Goal: Information Seeking & Learning: Stay updated

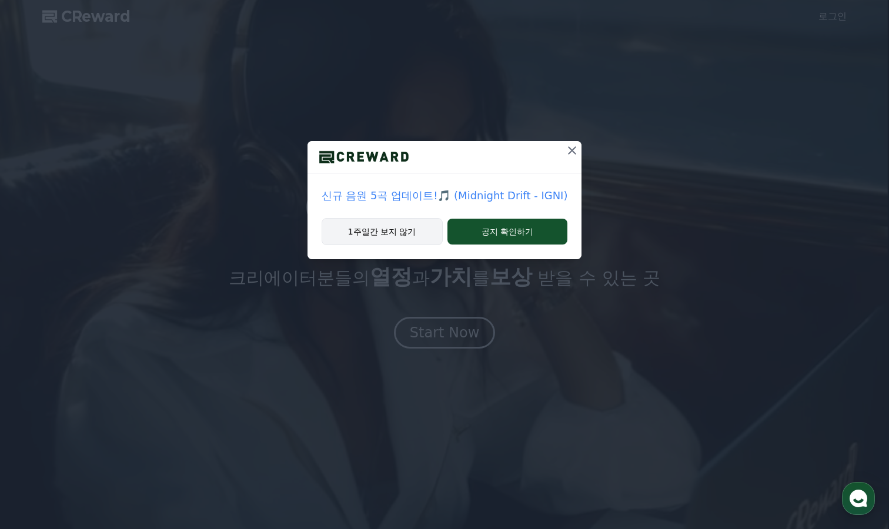
click at [404, 234] on button "1주일간 보지 않기" at bounding box center [382, 231] width 121 height 27
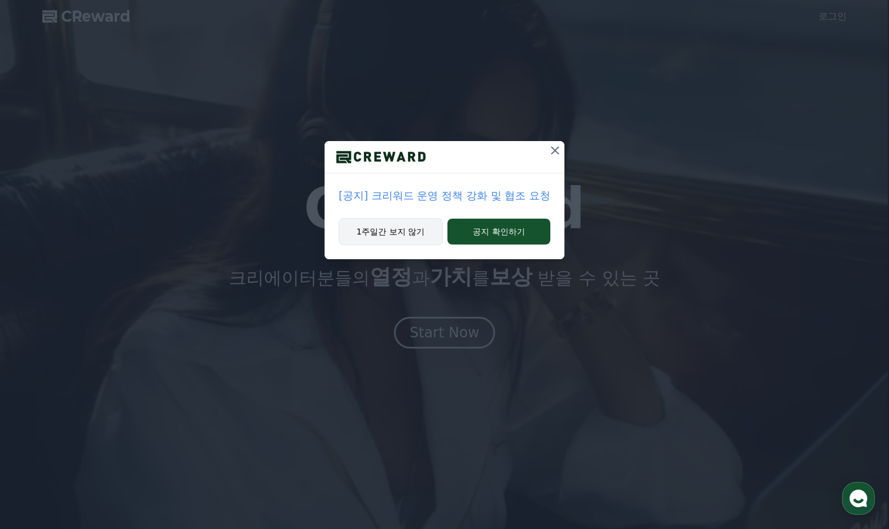
click at [421, 234] on button "1주일간 보지 않기" at bounding box center [391, 231] width 104 height 27
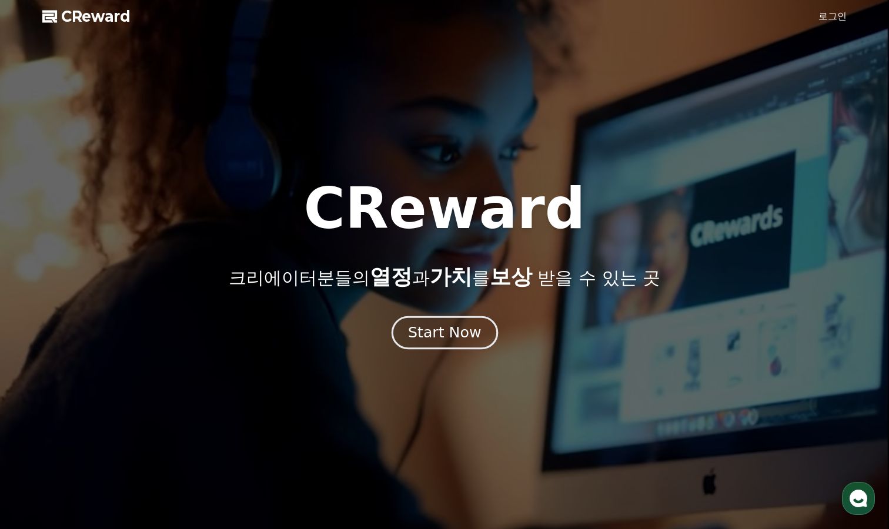
click at [476, 331] on div "Start Now" at bounding box center [444, 333] width 73 height 20
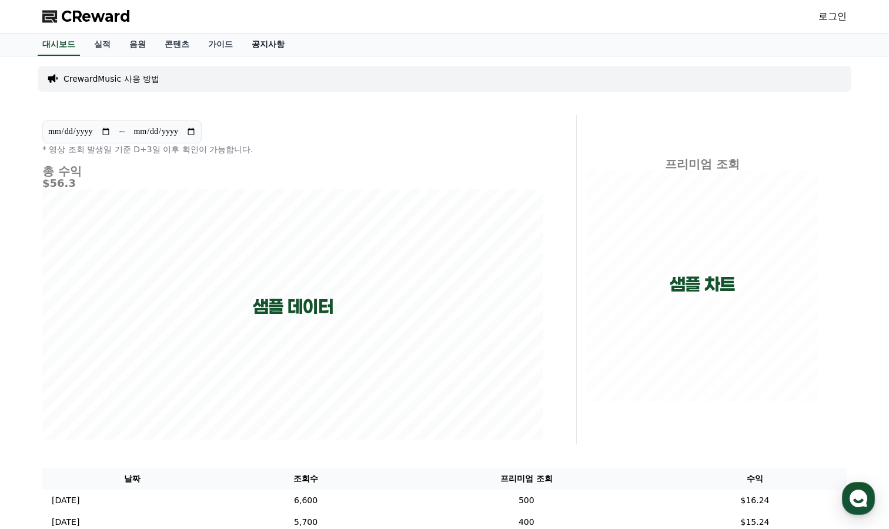
click at [279, 48] on link "공지사항" at bounding box center [268, 45] width 52 height 22
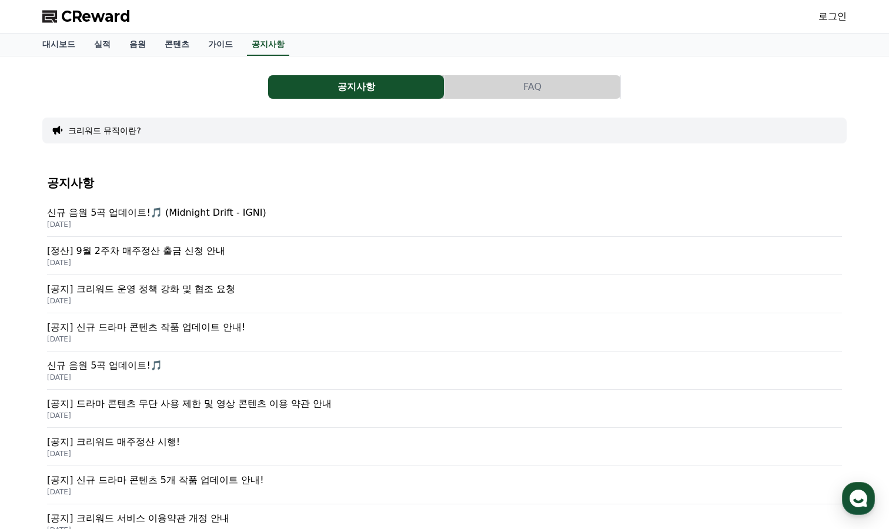
click at [215, 251] on p "[정산] 9월 2주차 매주정산 출금 신청 안내" at bounding box center [444, 251] width 795 height 14
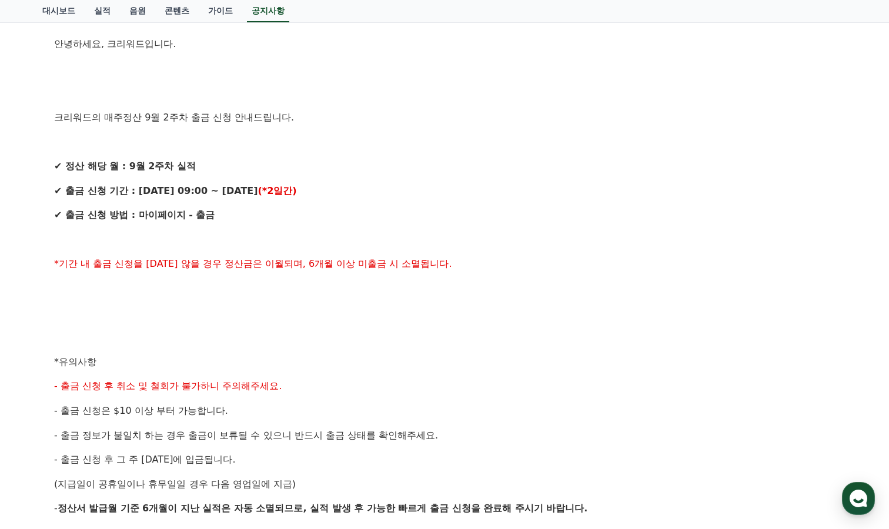
scroll to position [235, 0]
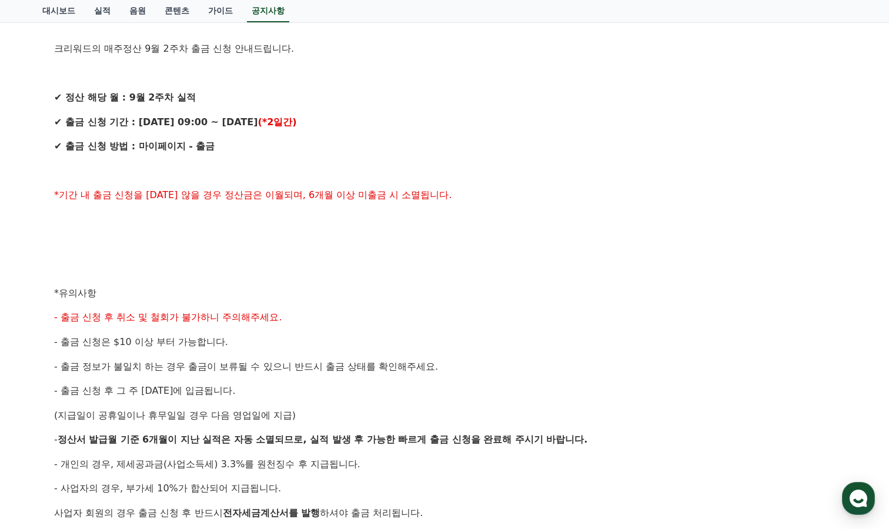
click at [365, 305] on div "안녕하세요, 크리워드입니다. 크리워드의 매주정산 9월 2주차 출금 신청 안내드립니다. ✔ 정산 해당 월 : 9월 2주차 실적 ✔ 출금 신청 기…" at bounding box center [444, 306] width 781 height 676
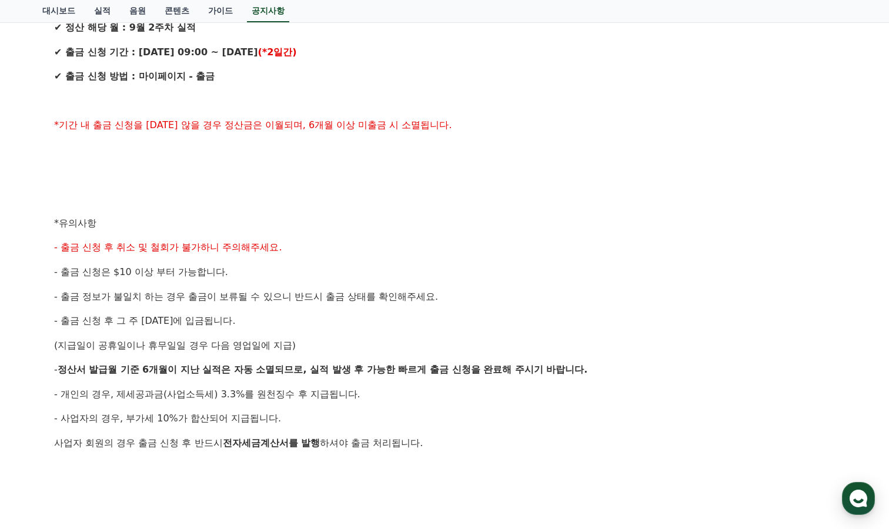
scroll to position [399, 0]
